Goal: Find specific page/section: Find specific page/section

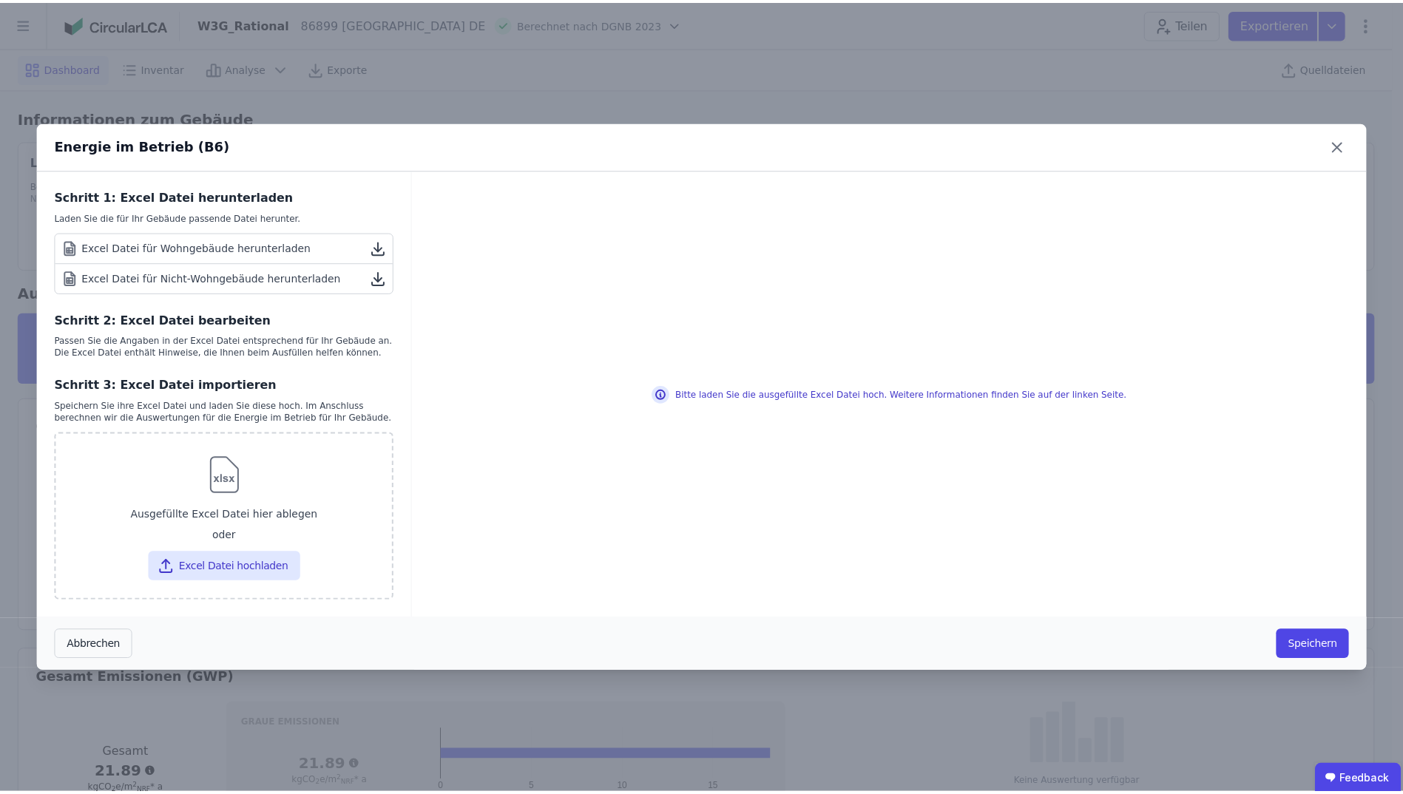
scroll to position [370, 0]
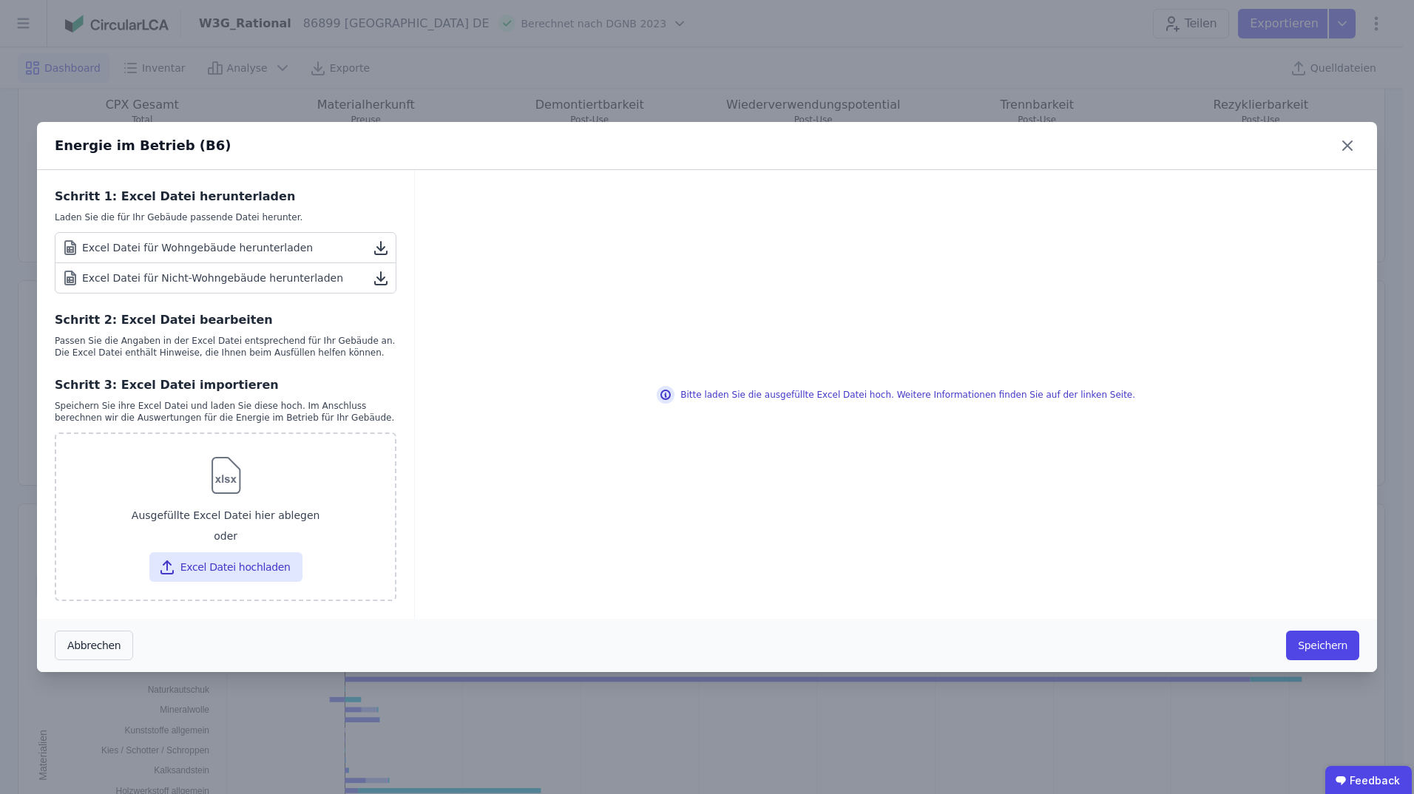
drag, startPoint x: 1342, startPoint y: 143, endPoint x: 1338, endPoint y: 132, distance: 11.7
click at [1342, 143] on icon at bounding box center [1348, 146] width 24 height 24
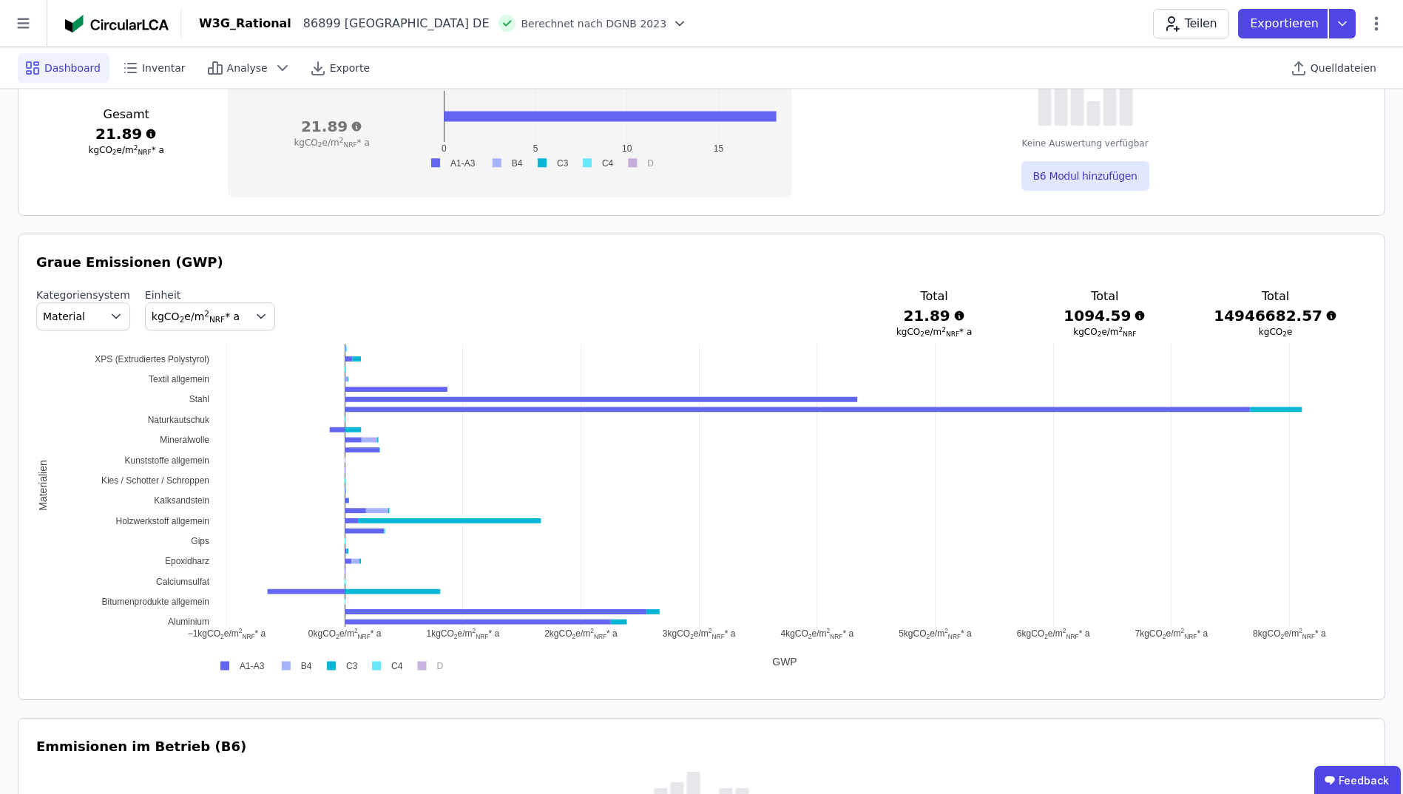
scroll to position [666, 0]
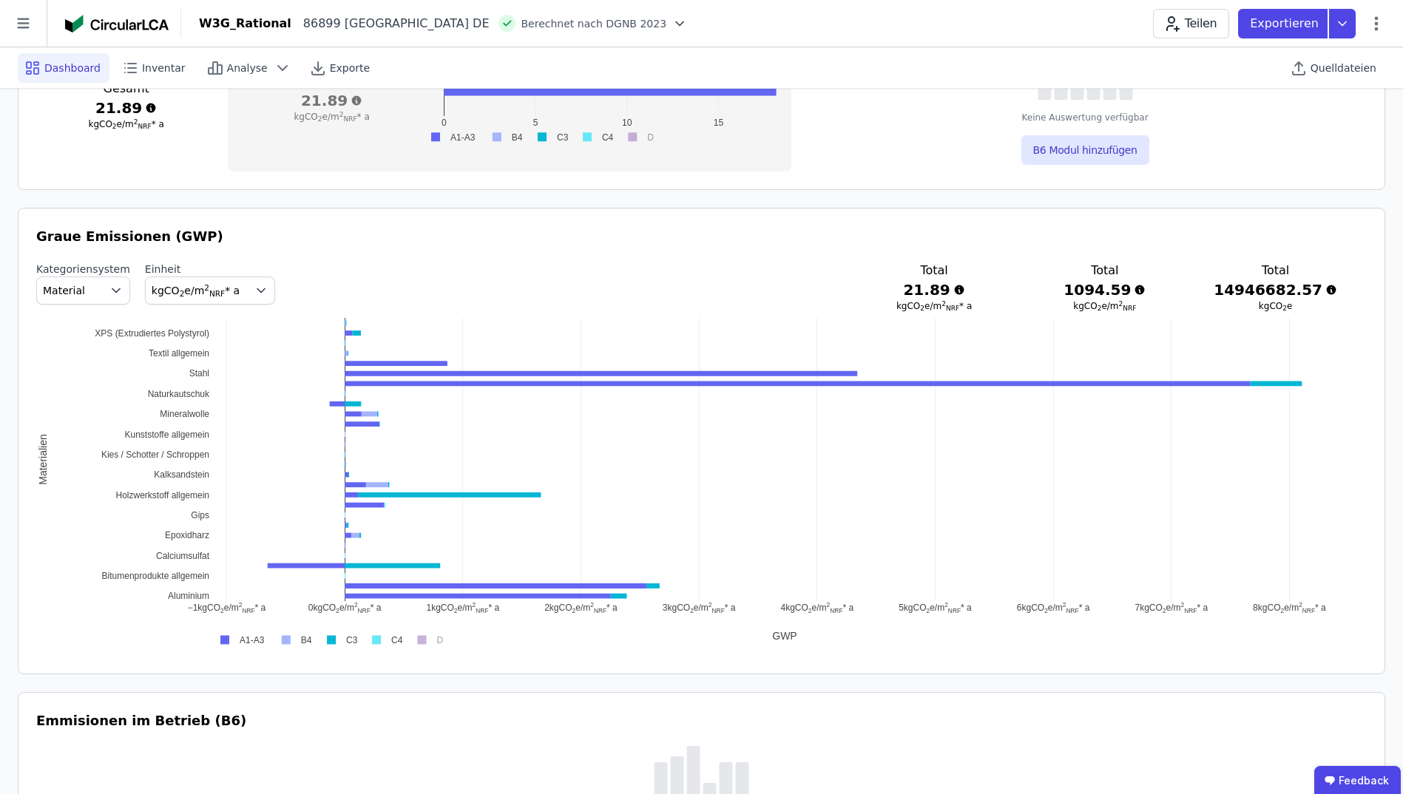
click at [257, 292] on icon "button" at bounding box center [260, 291] width 7 height 4
click at [254, 292] on icon "button" at bounding box center [261, 290] width 15 height 15
click at [109, 291] on icon "button" at bounding box center [116, 290] width 15 height 15
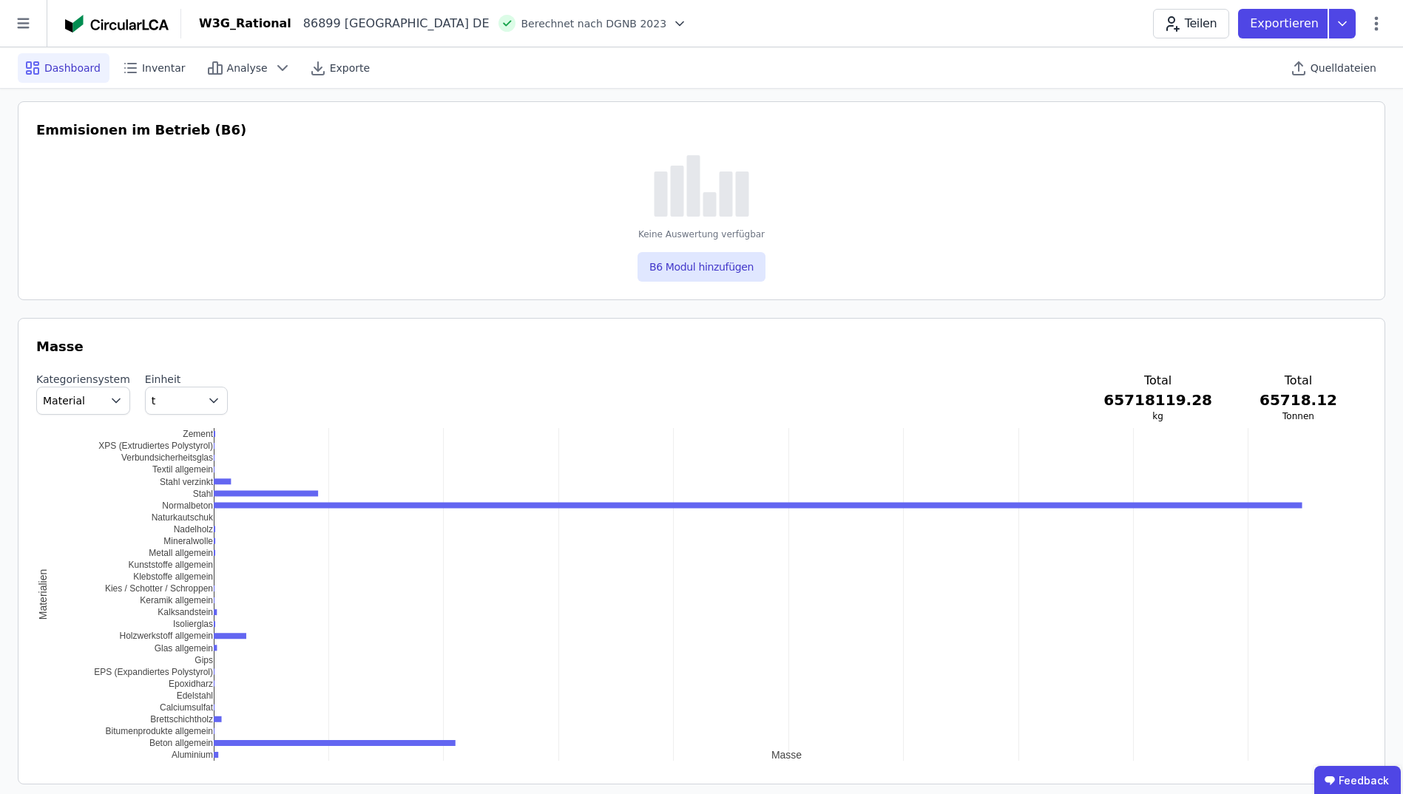
scroll to position [1257, 0]
click at [109, 401] on icon "button" at bounding box center [116, 400] width 15 height 15
click at [109, 400] on icon "button" at bounding box center [116, 400] width 15 height 15
click at [80, 484] on span "DIN 276" at bounding box center [70, 487] width 42 height 15
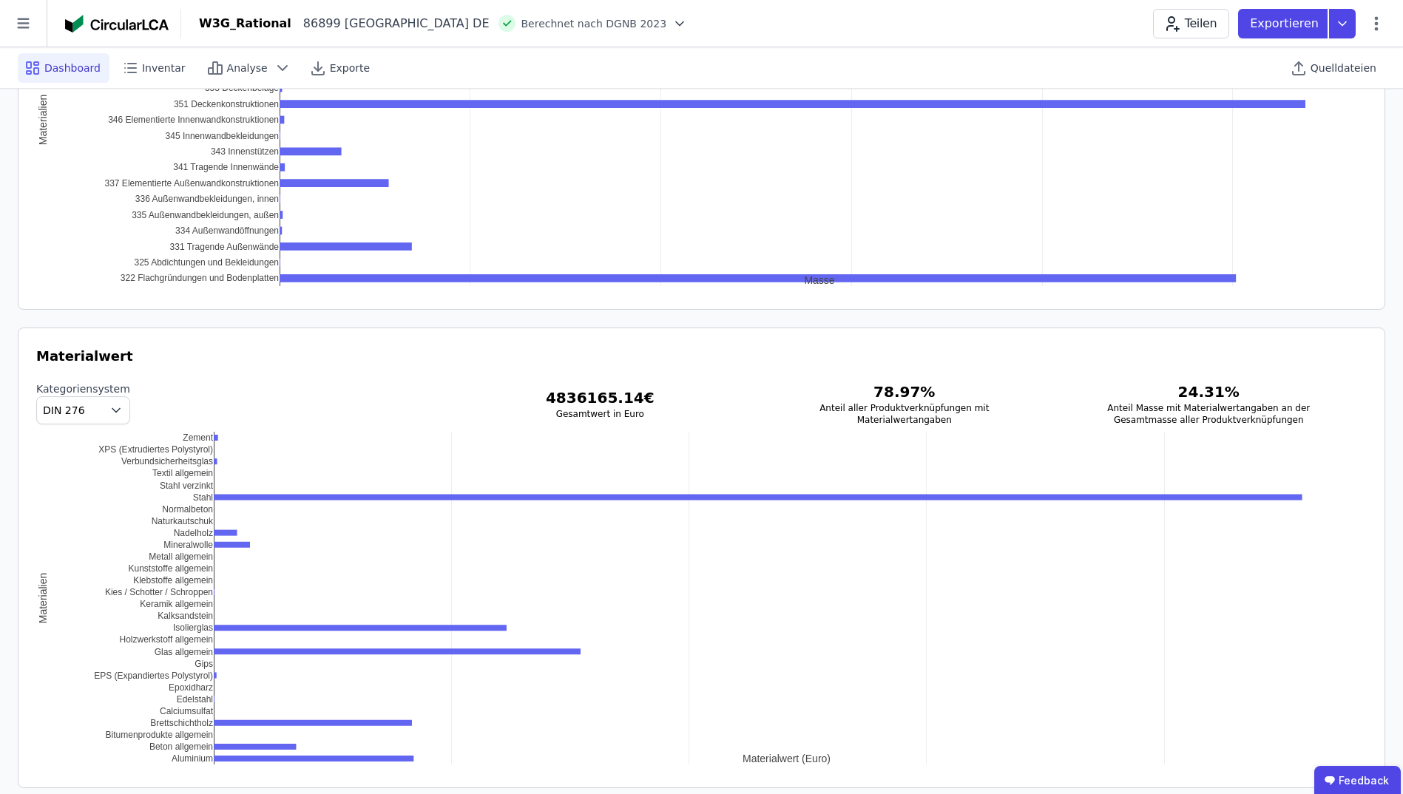
scroll to position [1759, 0]
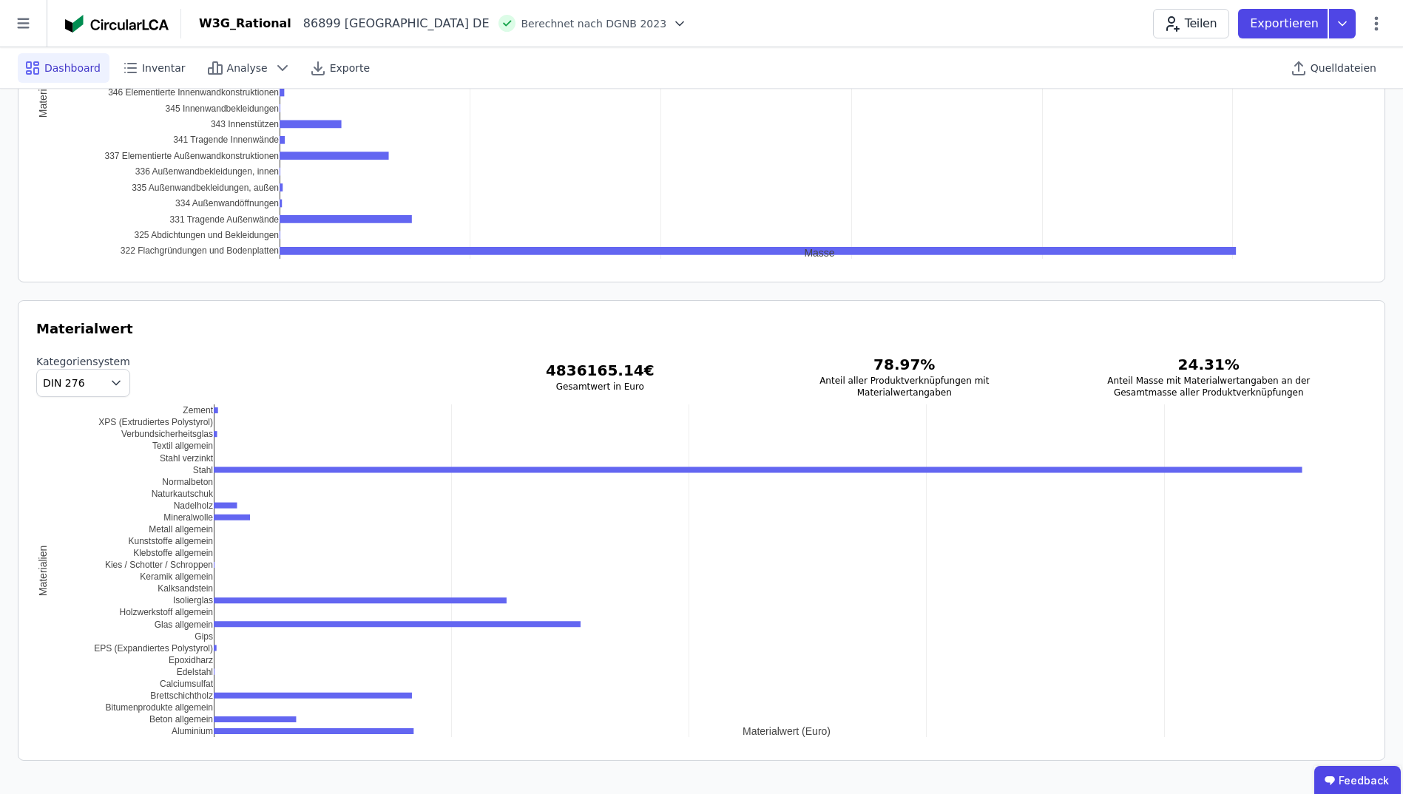
click at [112, 385] on span "button" at bounding box center [119, 383] width 21 height 27
click at [97, 414] on div "Material" at bounding box center [83, 417] width 69 height 15
click at [109, 379] on icon "button" at bounding box center [116, 383] width 15 height 15
click at [75, 467] on span "DIN 276" at bounding box center [70, 470] width 42 height 15
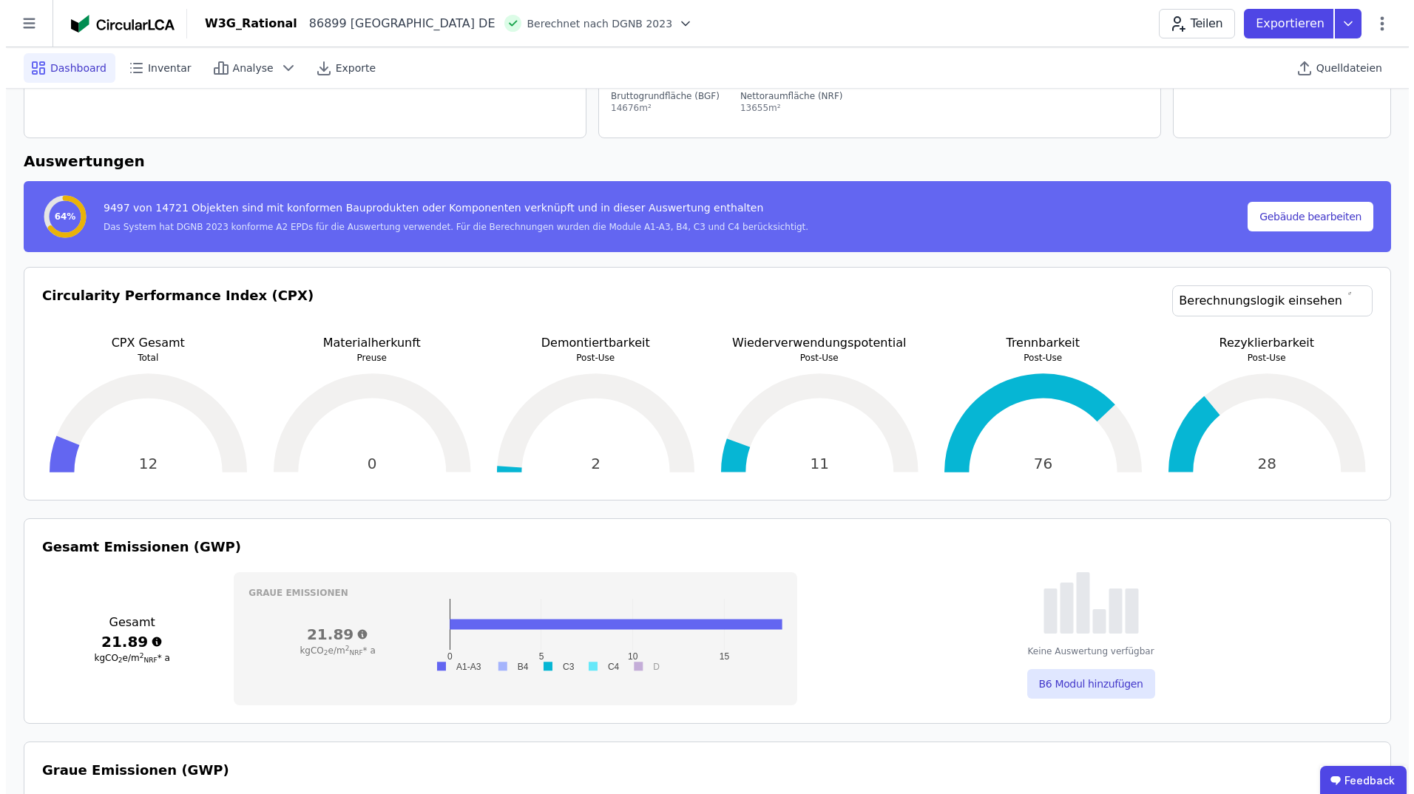
scroll to position [0, 0]
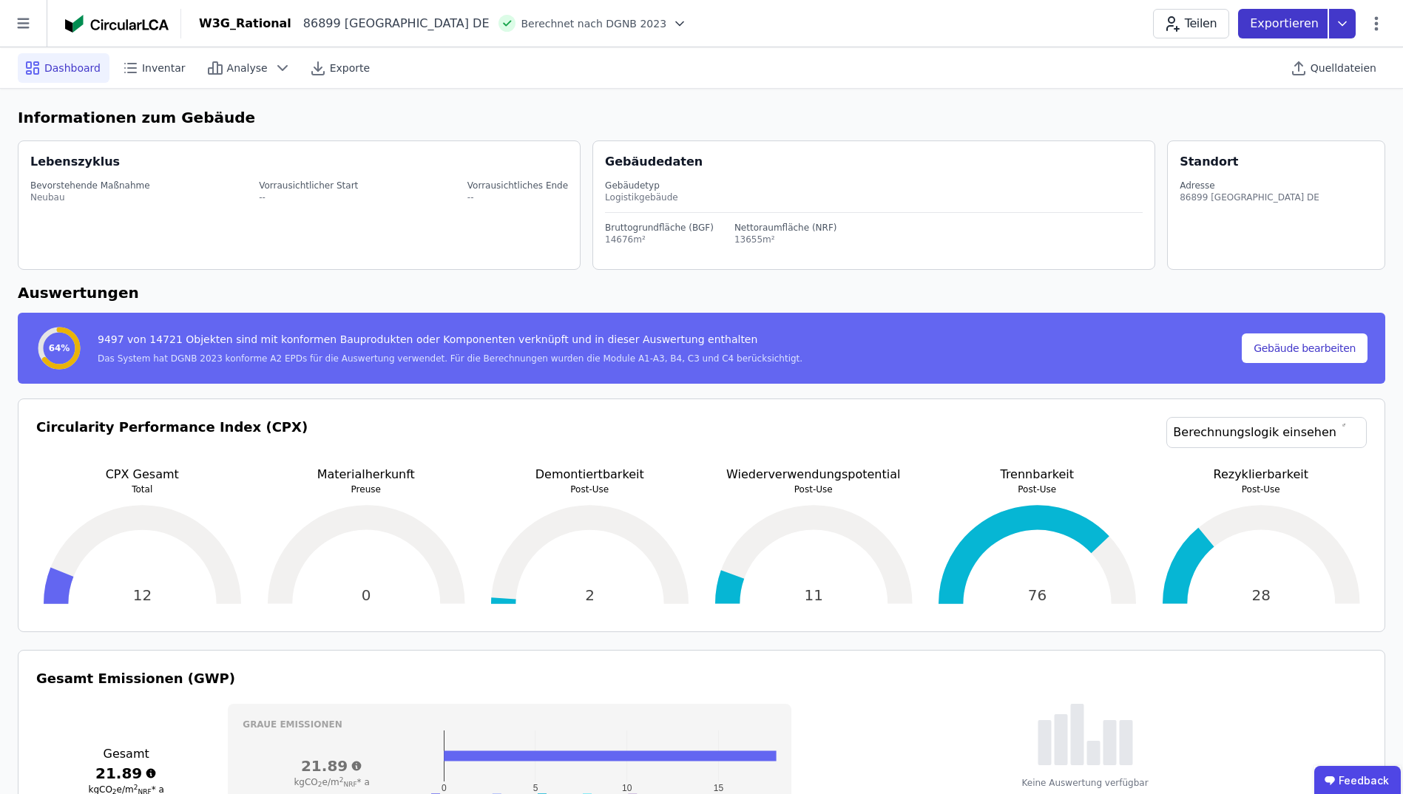
click at [1342, 28] on icon at bounding box center [1342, 24] width 27 height 30
click at [1379, 22] on icon at bounding box center [1376, 24] width 18 height 18
click at [1380, 24] on icon at bounding box center [1376, 24] width 18 height 18
click at [27, 15] on icon at bounding box center [23, 23] width 47 height 47
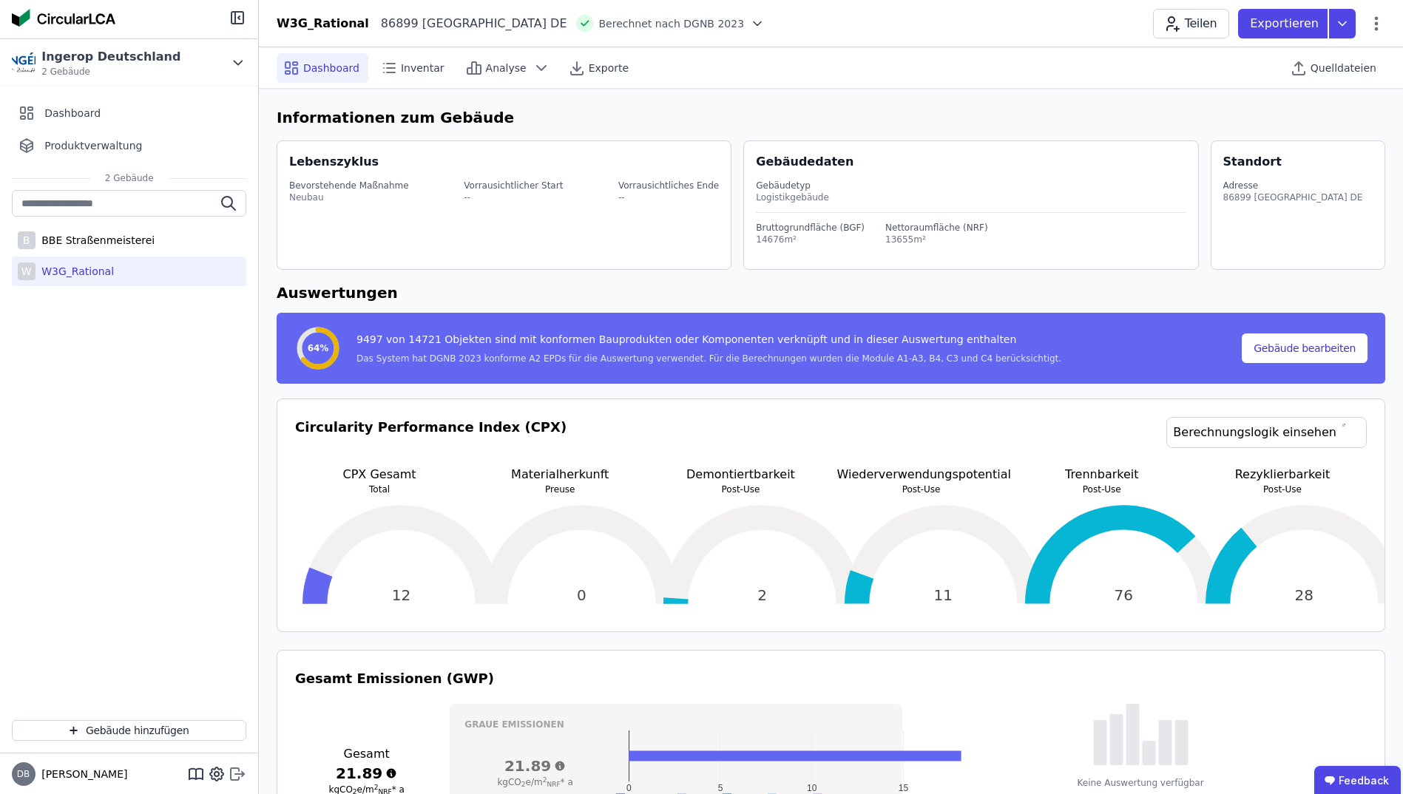
click at [235, 774] on icon at bounding box center [239, 773] width 9 height 2
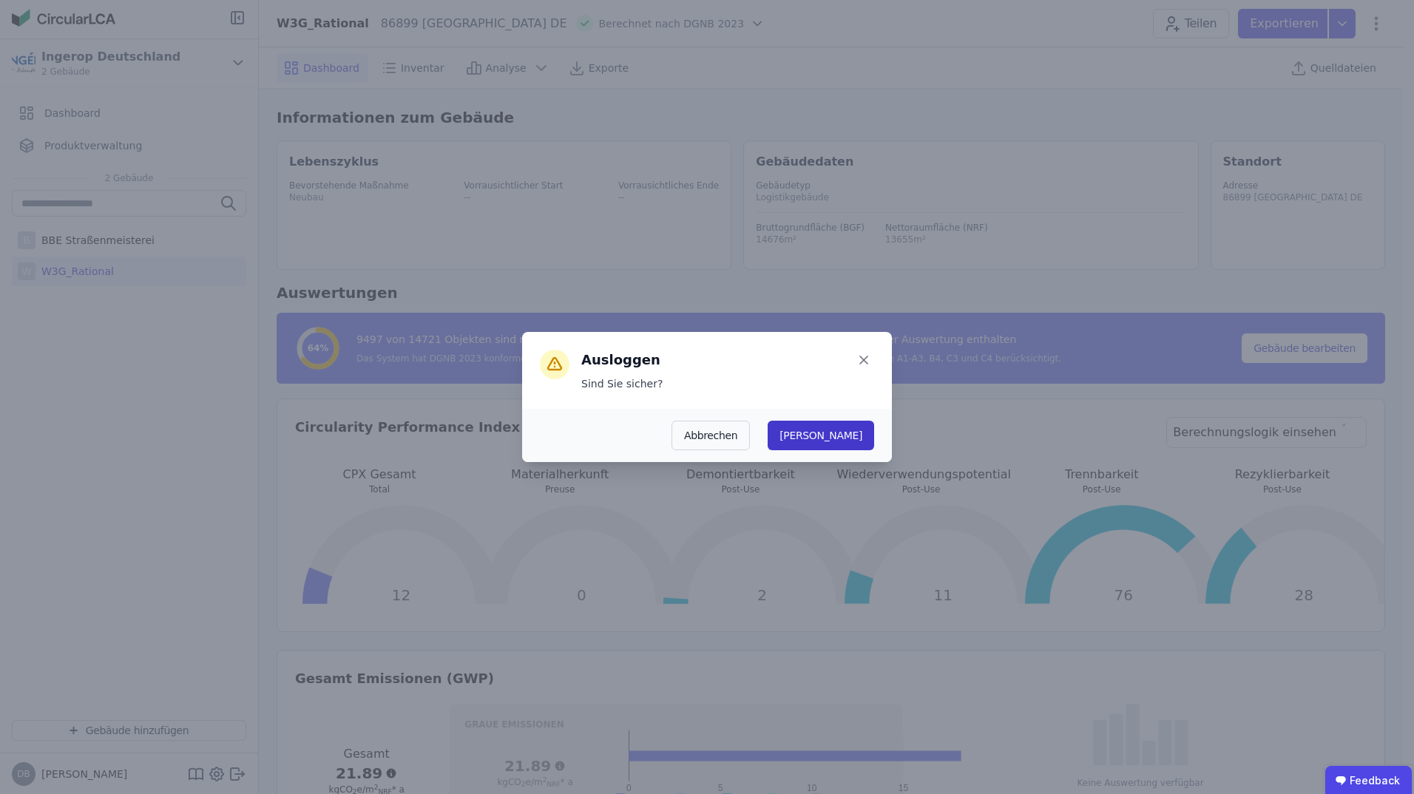
click at [851, 433] on button "[PERSON_NAME]" at bounding box center [821, 436] width 106 height 30
